Goal: Information Seeking & Learning: Learn about a topic

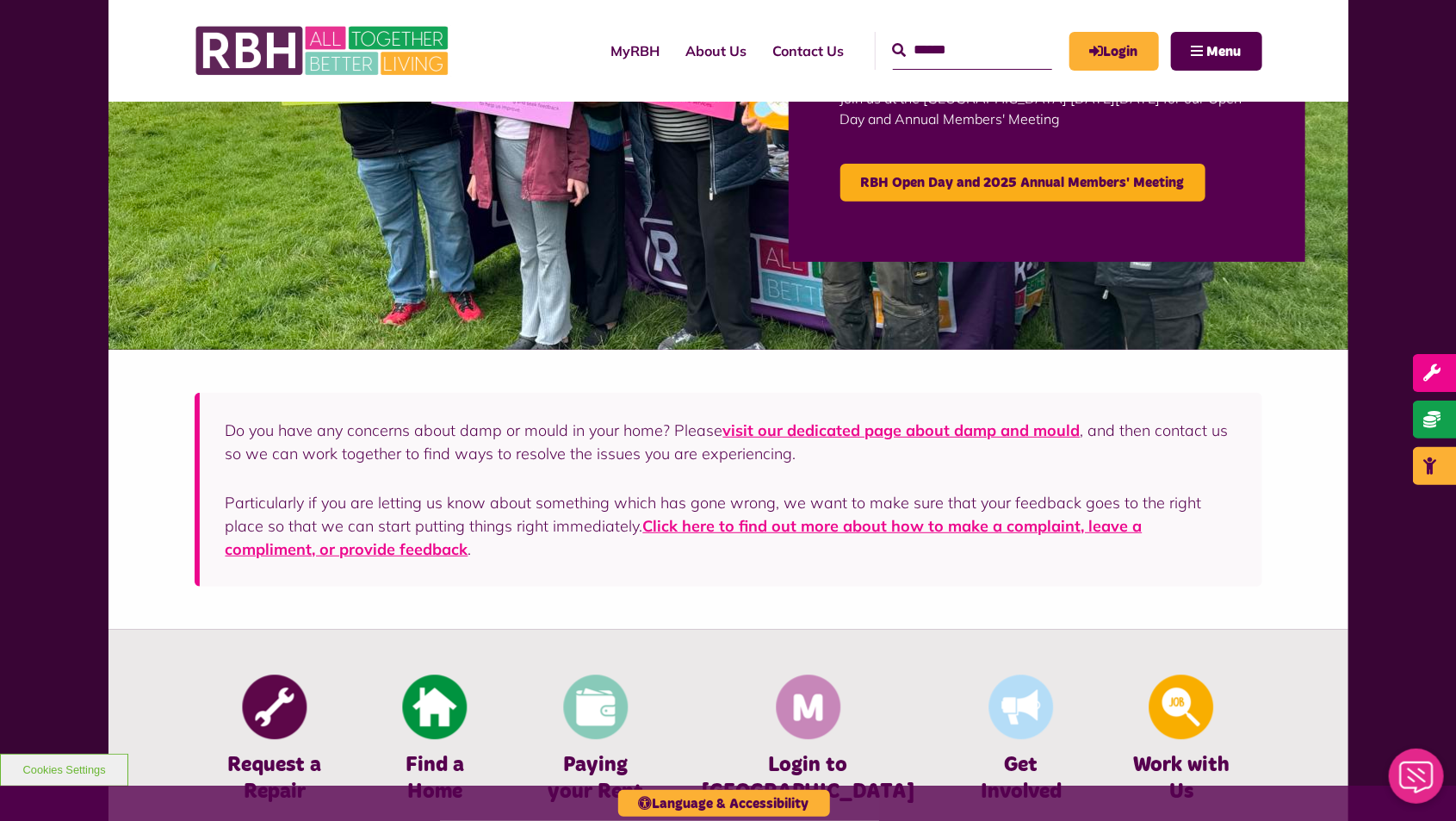
scroll to position [743, 0]
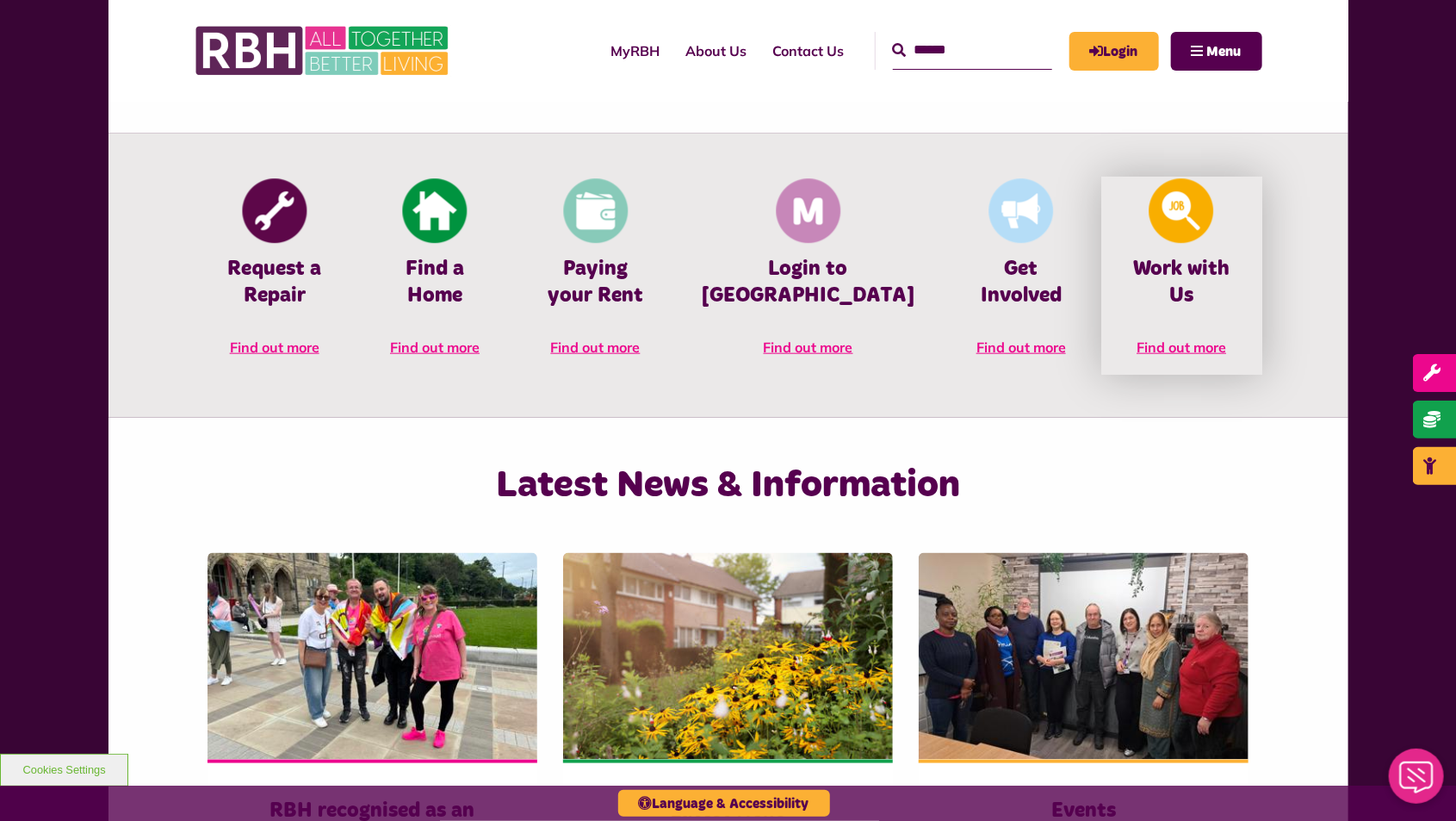
click at [1178, 235] on img at bounding box center [1182, 211] width 64 height 64
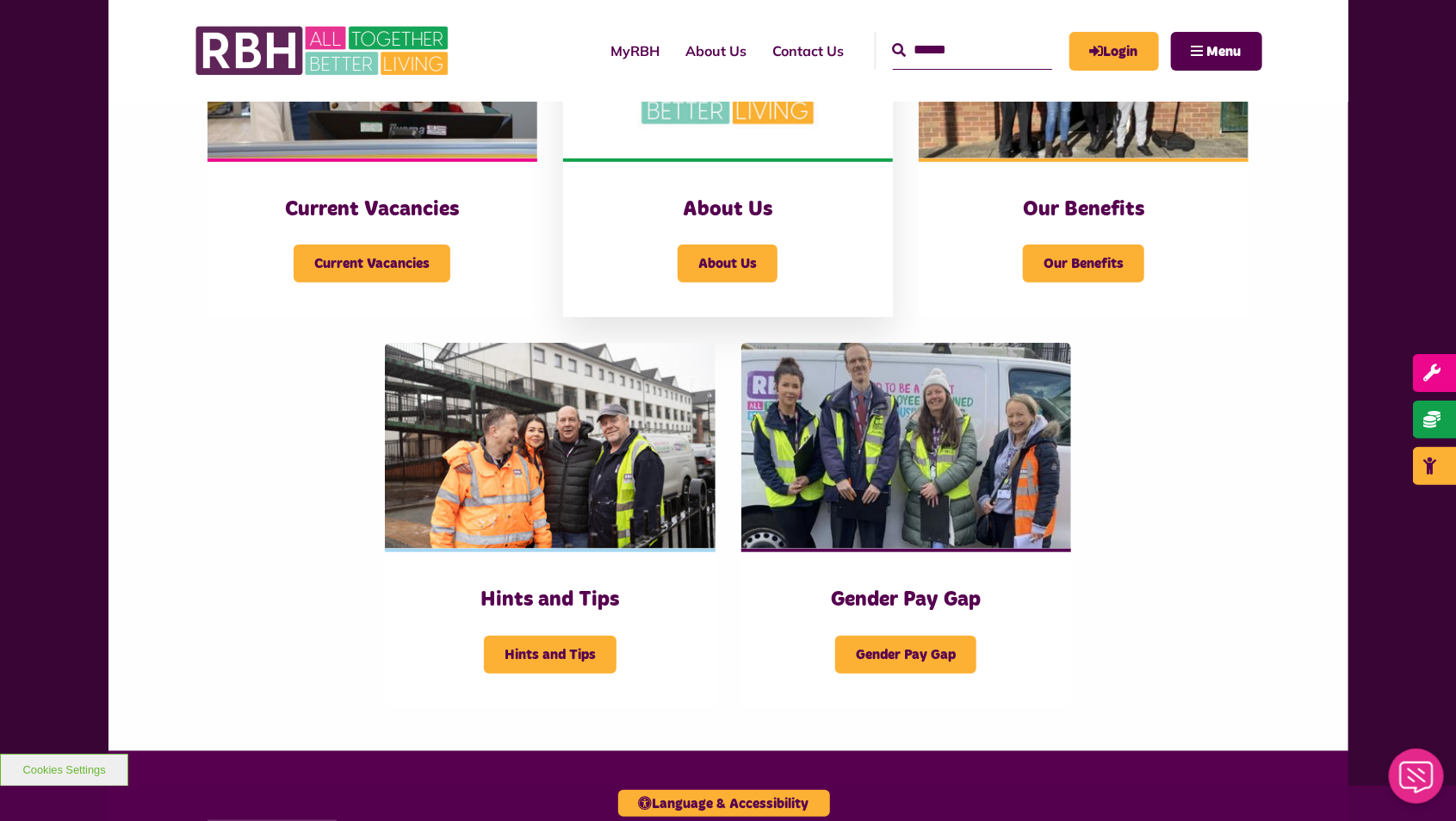
scroll to position [567, 0]
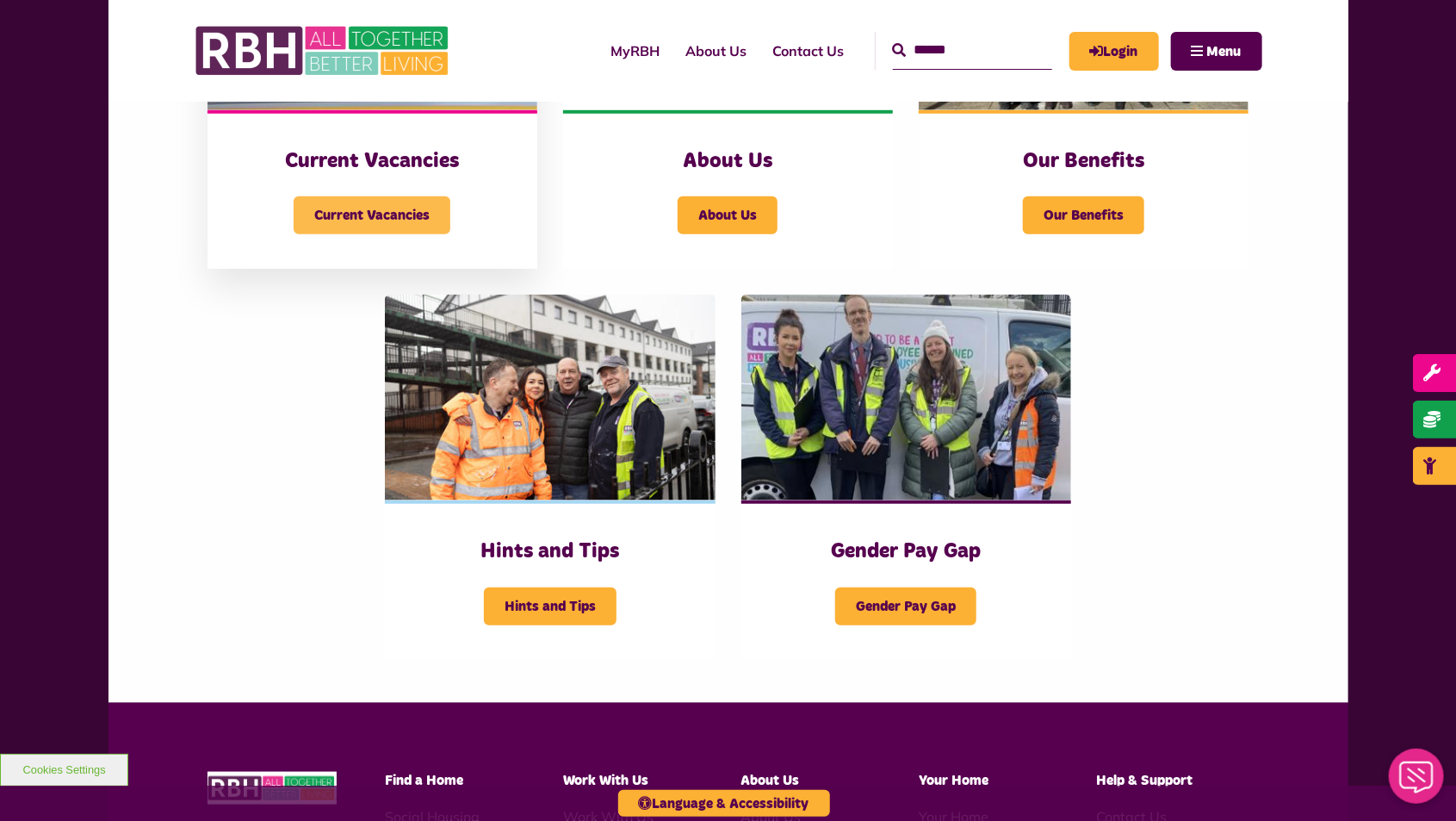
click at [331, 201] on span "Current Vacancies" at bounding box center [372, 215] width 157 height 38
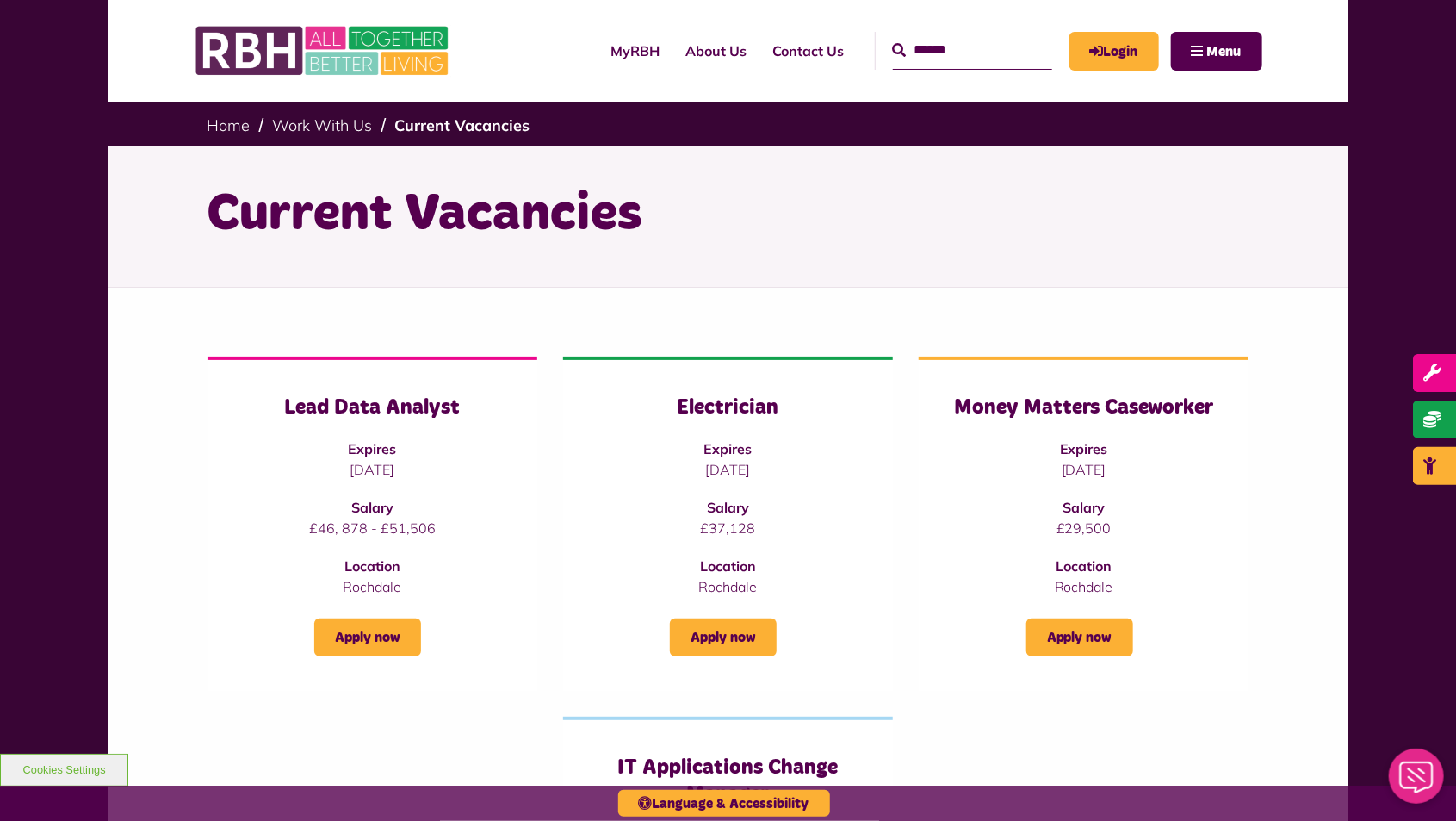
drag, startPoint x: 1451, startPoint y: 100, endPoint x: 1424, endPoint y: 102, distance: 27.1
